Goal: Find contact information: Find contact information

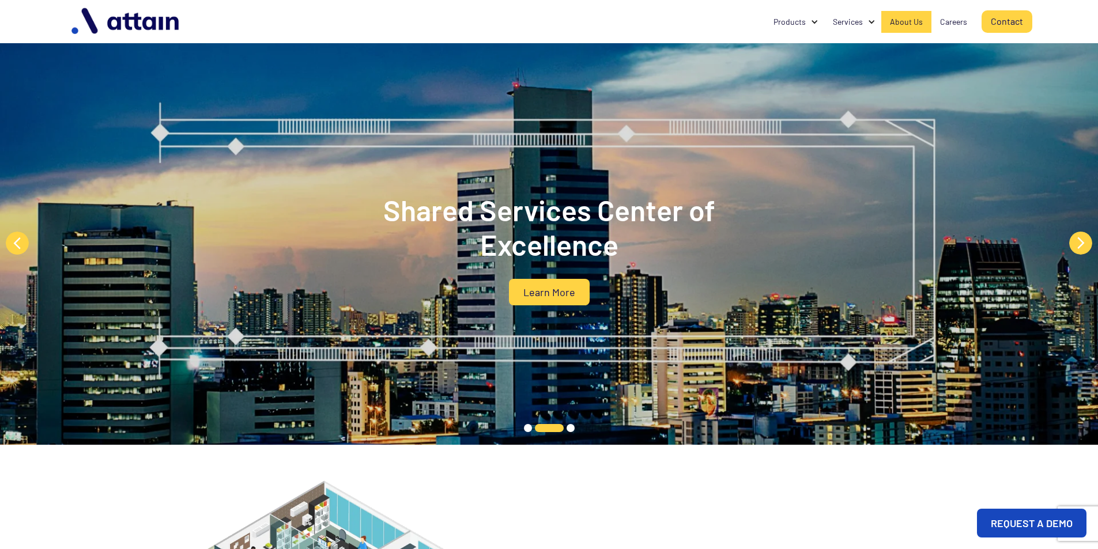
click at [919, 22] on div "About Us" at bounding box center [906, 22] width 33 height 12
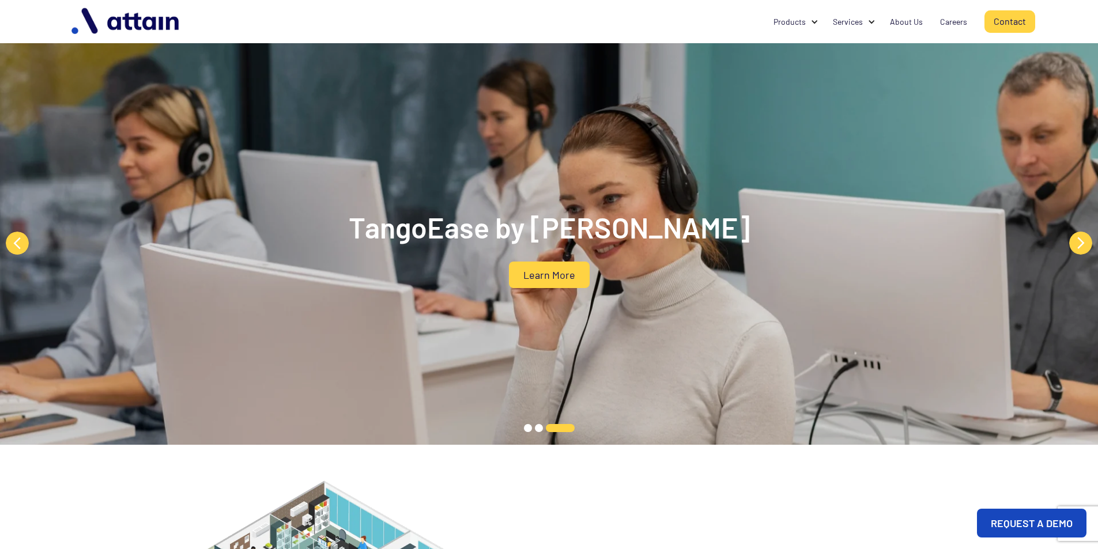
click at [1003, 20] on link "Contact" at bounding box center [1010, 21] width 51 height 22
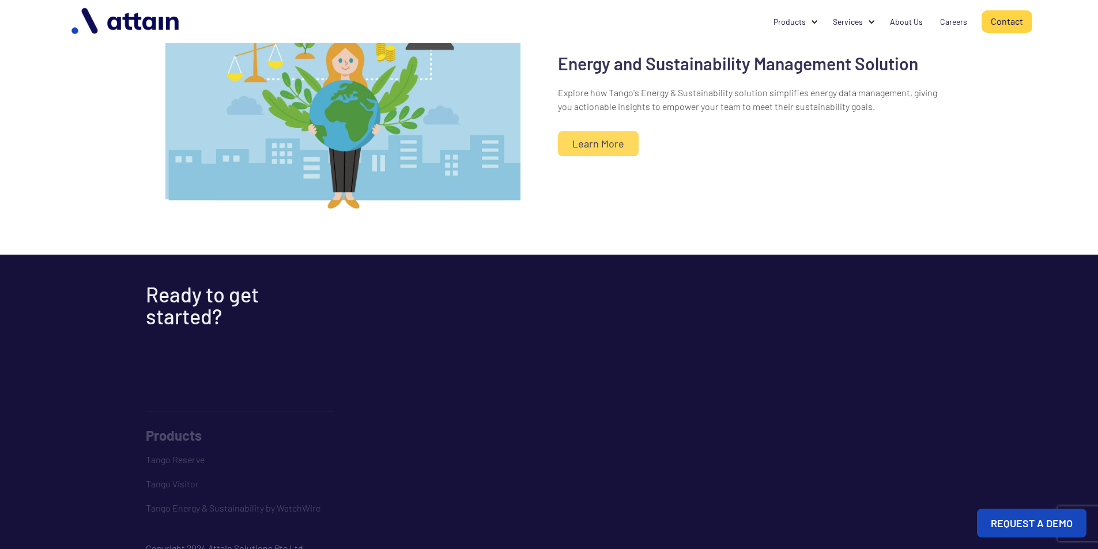
scroll to position [1072, 0]
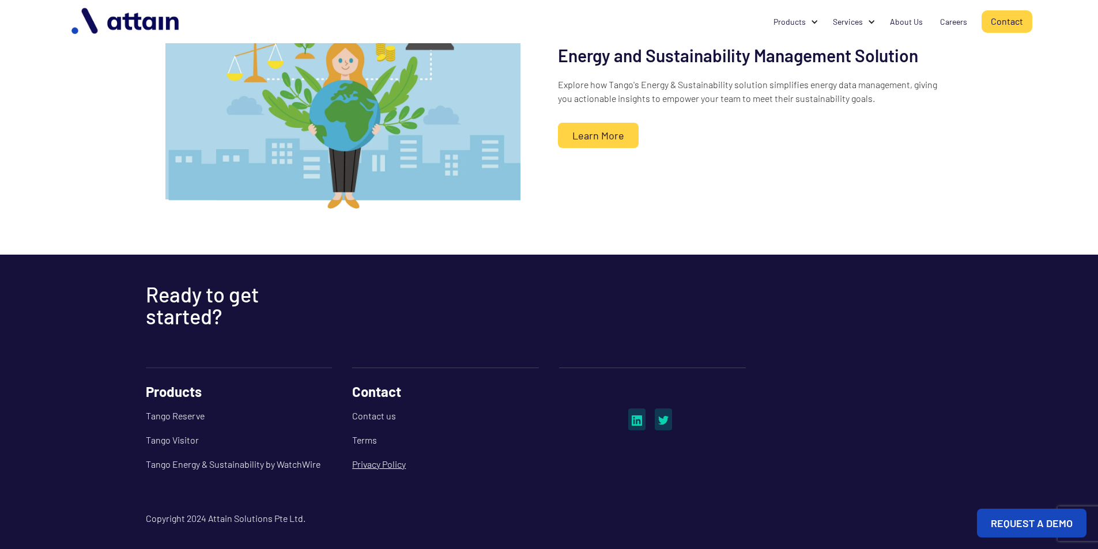
click at [378, 466] on link "Privacy Policy" at bounding box center [445, 465] width 187 height 24
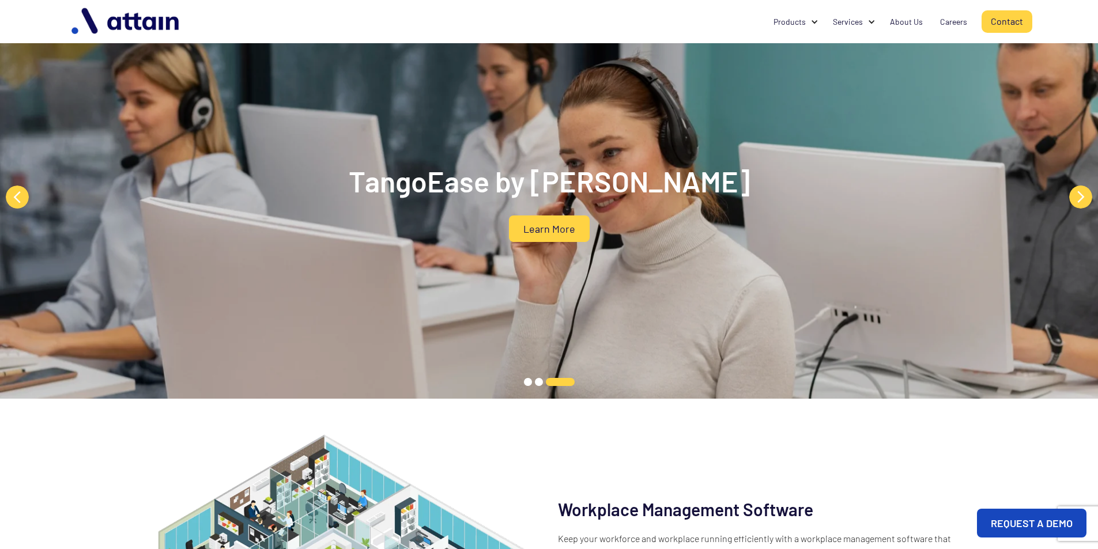
scroll to position [0, 0]
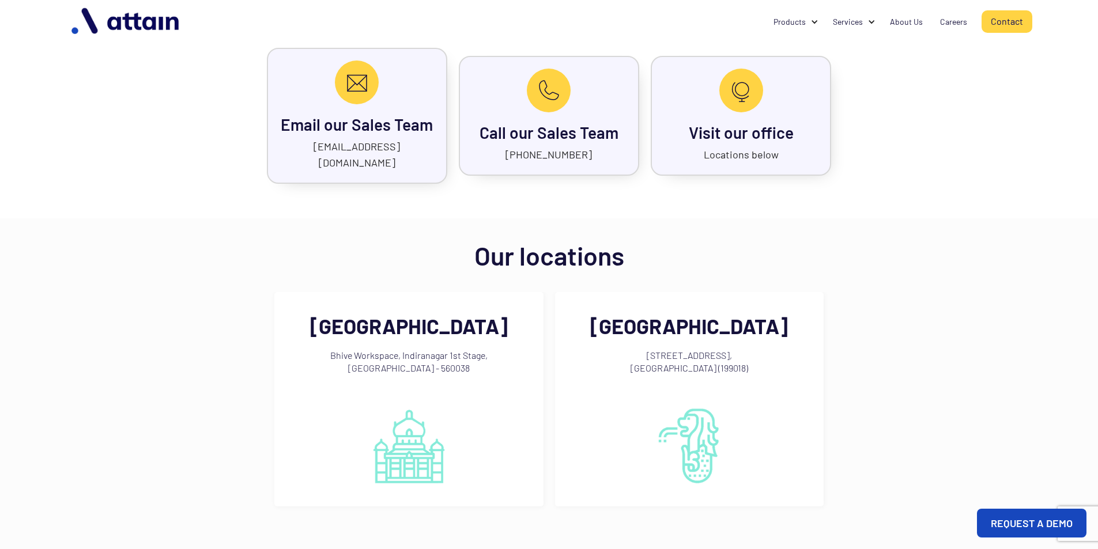
scroll to position [553, 0]
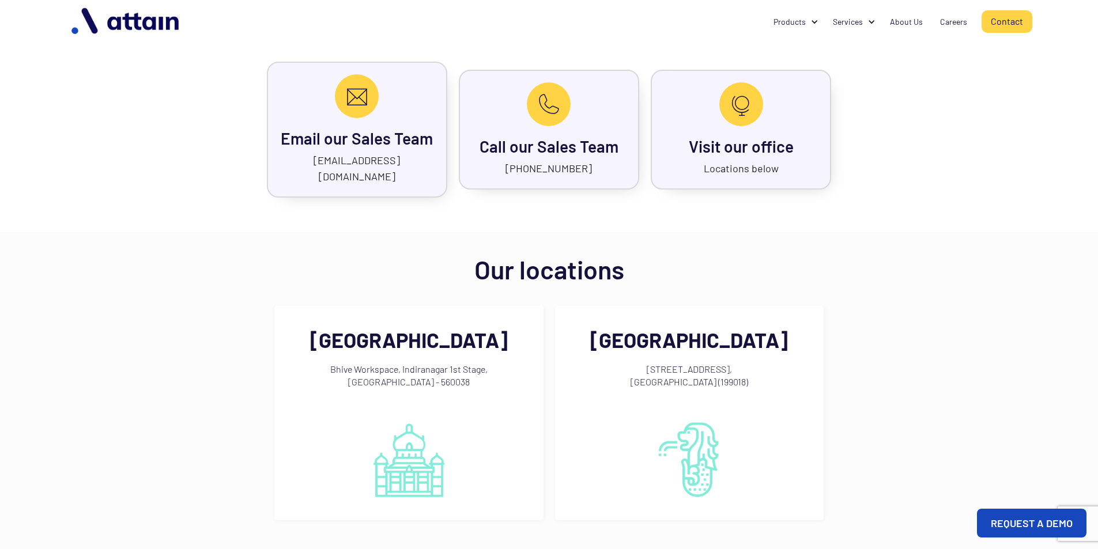
click at [755, 144] on link "Visit our office" at bounding box center [741, 147] width 105 height 20
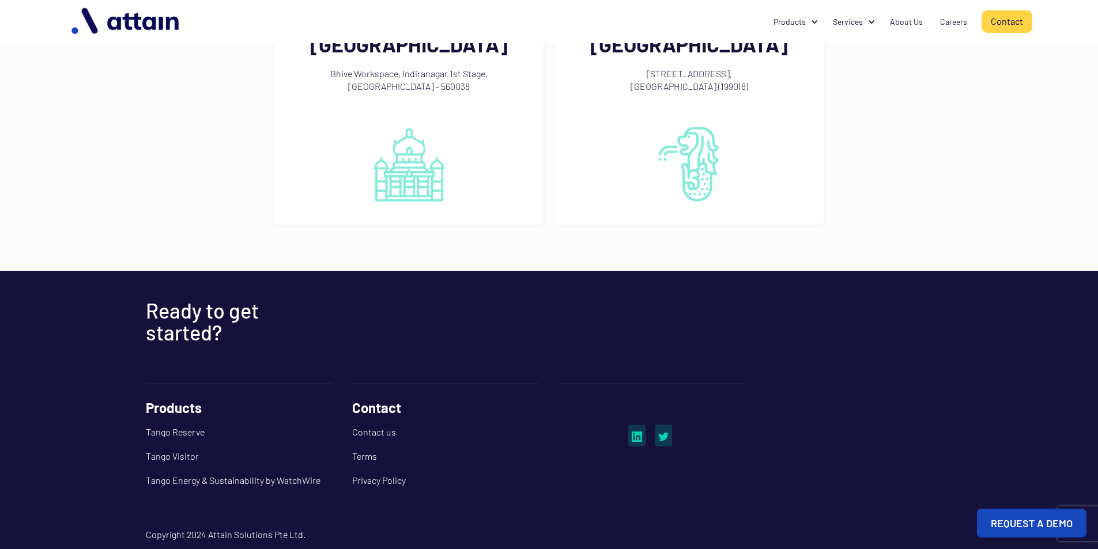
scroll to position [572, 0]
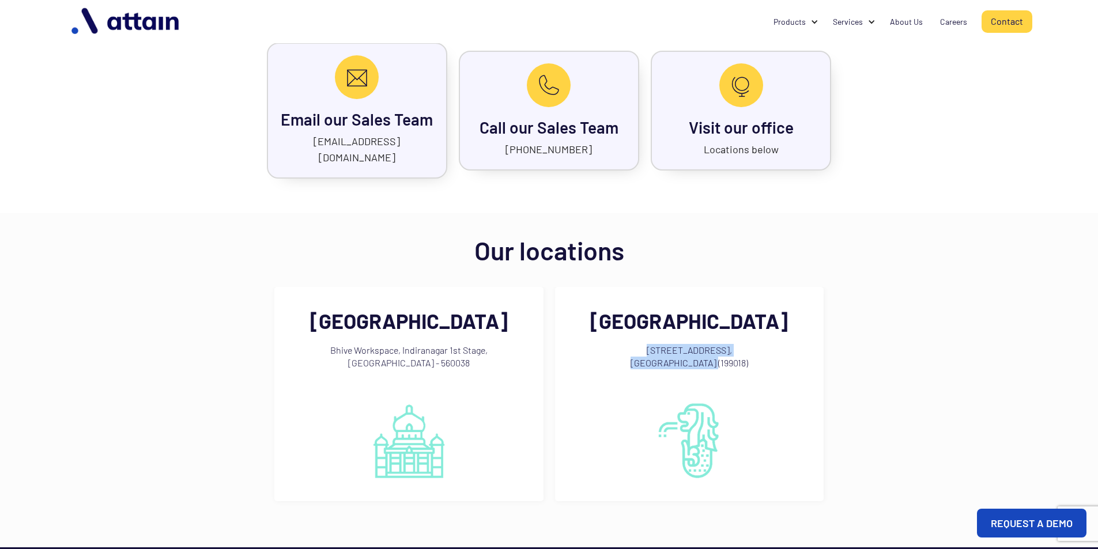
drag, startPoint x: 733, startPoint y: 349, endPoint x: 608, endPoint y: 333, distance: 125.6
click at [608, 338] on div "200 Jalan Sultan, #11-01 Textile Centre, Singapore (199018)" at bounding box center [690, 364] width 246 height 52
copy div "200 Jalan Sultan, #11-01 Textile Centre, Singapore (199018)"
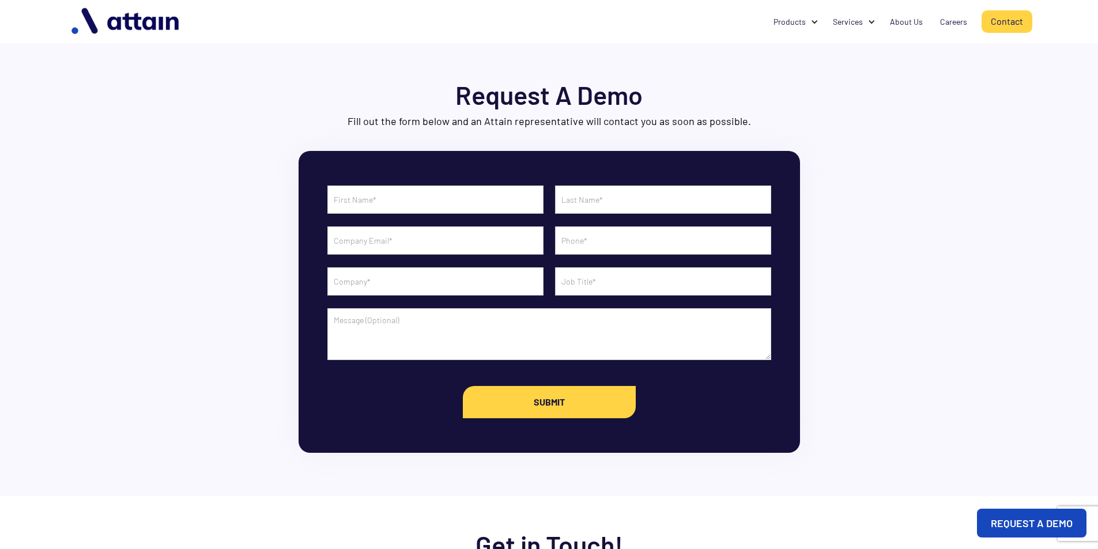
scroll to position [439, 0]
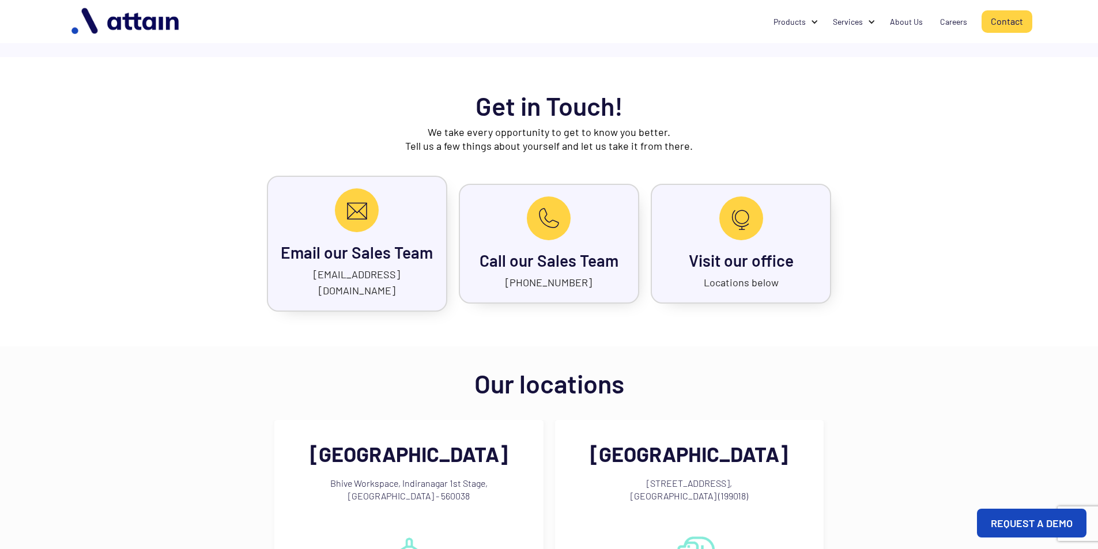
drag, startPoint x: 605, startPoint y: 271, endPoint x: 516, endPoint y: 272, distance: 89.4
click at [516, 272] on div "Call our Sales Team +91-99011-19581" at bounding box center [549, 244] width 180 height 120
copy link "+91-99011-19581"
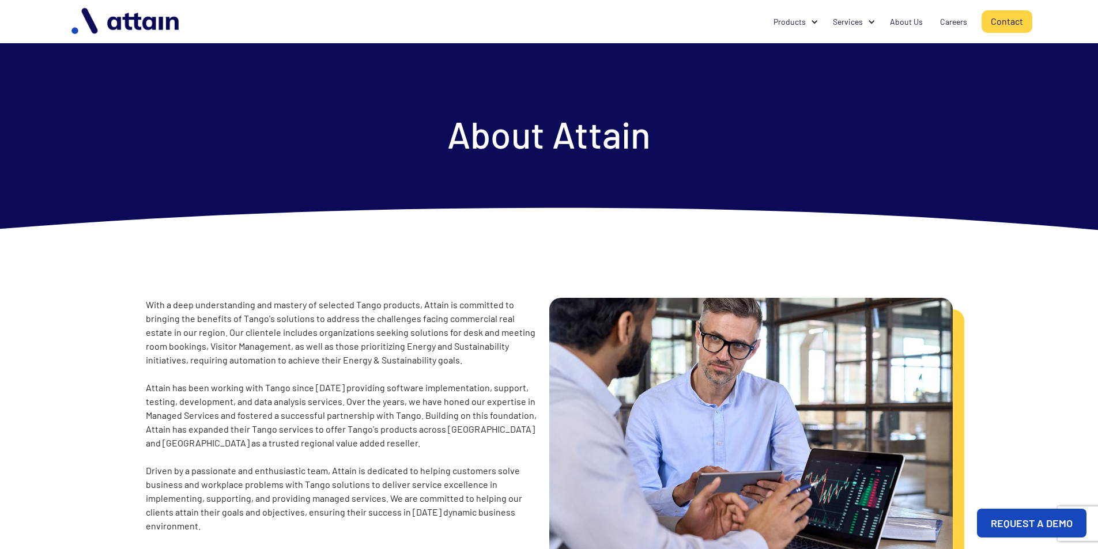
scroll to position [69, 0]
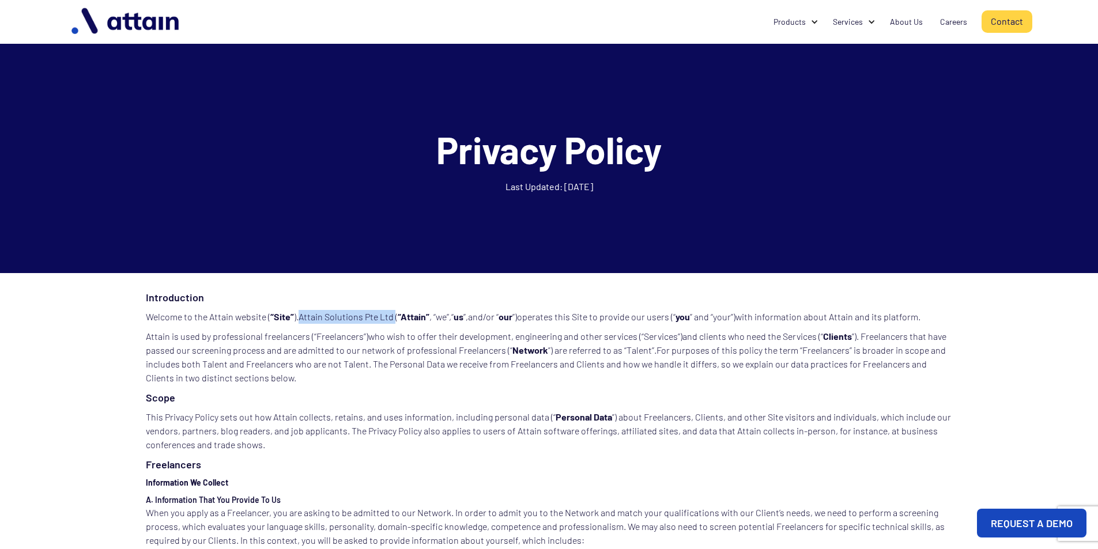
drag, startPoint x: 393, startPoint y: 318, endPoint x: 299, endPoint y: 314, distance: 94.6
click at [299, 314] on p "Welcome to the Attain website ( “Site” ).Attain Solutions Pte Ltd ( “Attain” , …" at bounding box center [549, 317] width 807 height 14
copy p "Attain Solutions Pte Ltd"
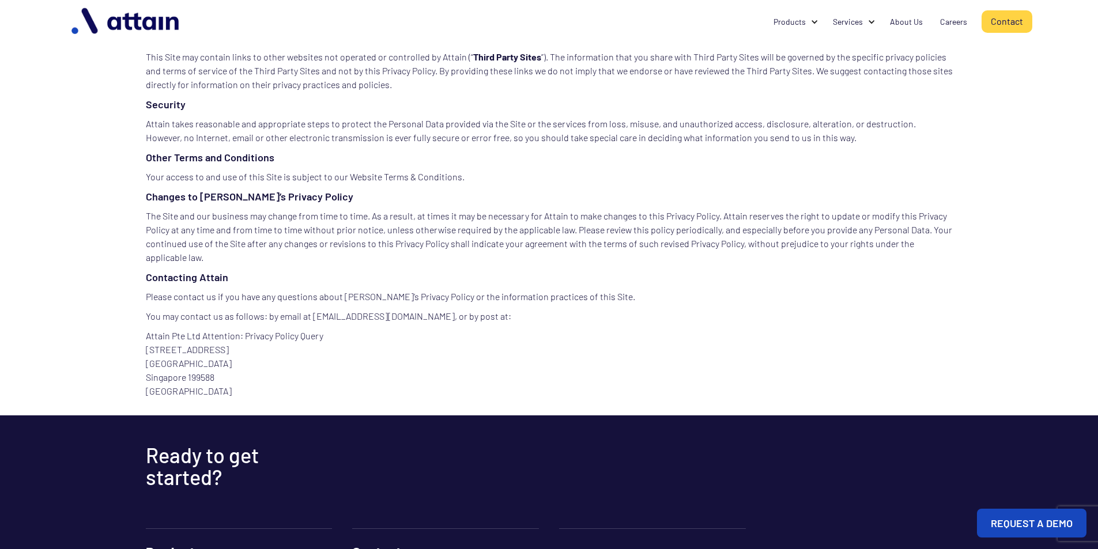
scroll to position [4776, 0]
